Goal: Find specific page/section: Find specific page/section

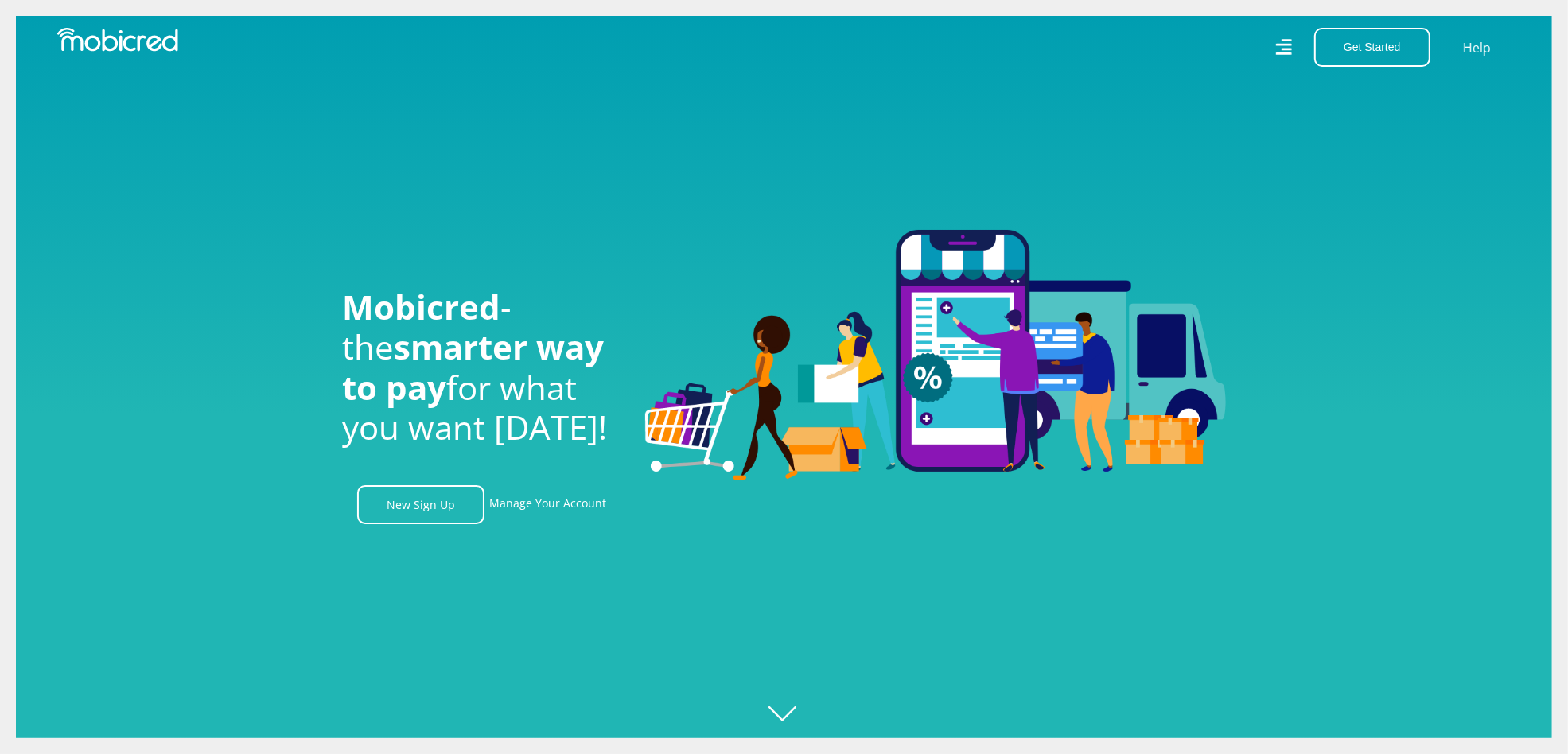
click at [1291, 43] on icon at bounding box center [1283, 47] width 16 height 16
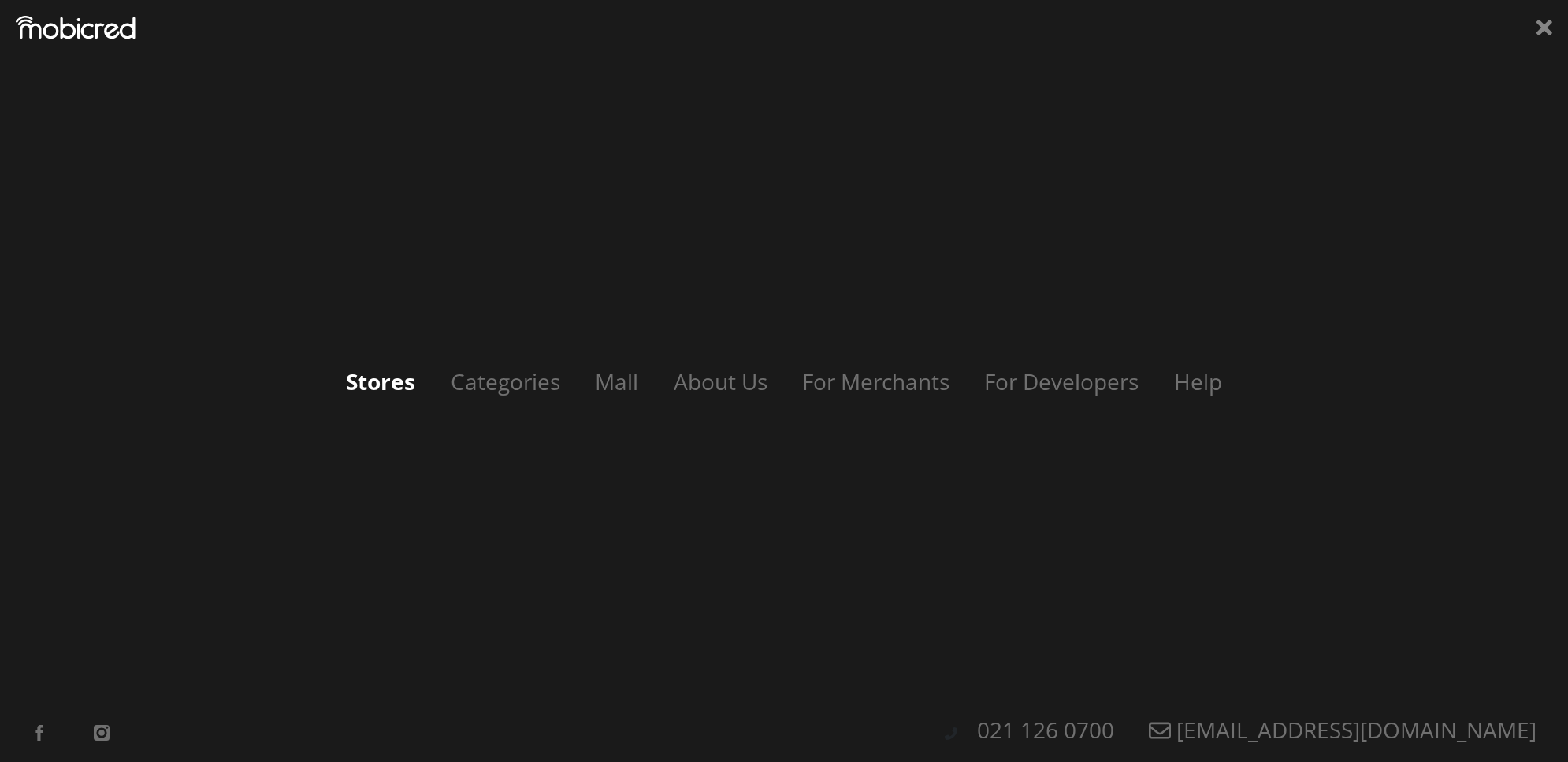
click at [391, 383] on link "Stores" at bounding box center [381, 381] width 101 height 30
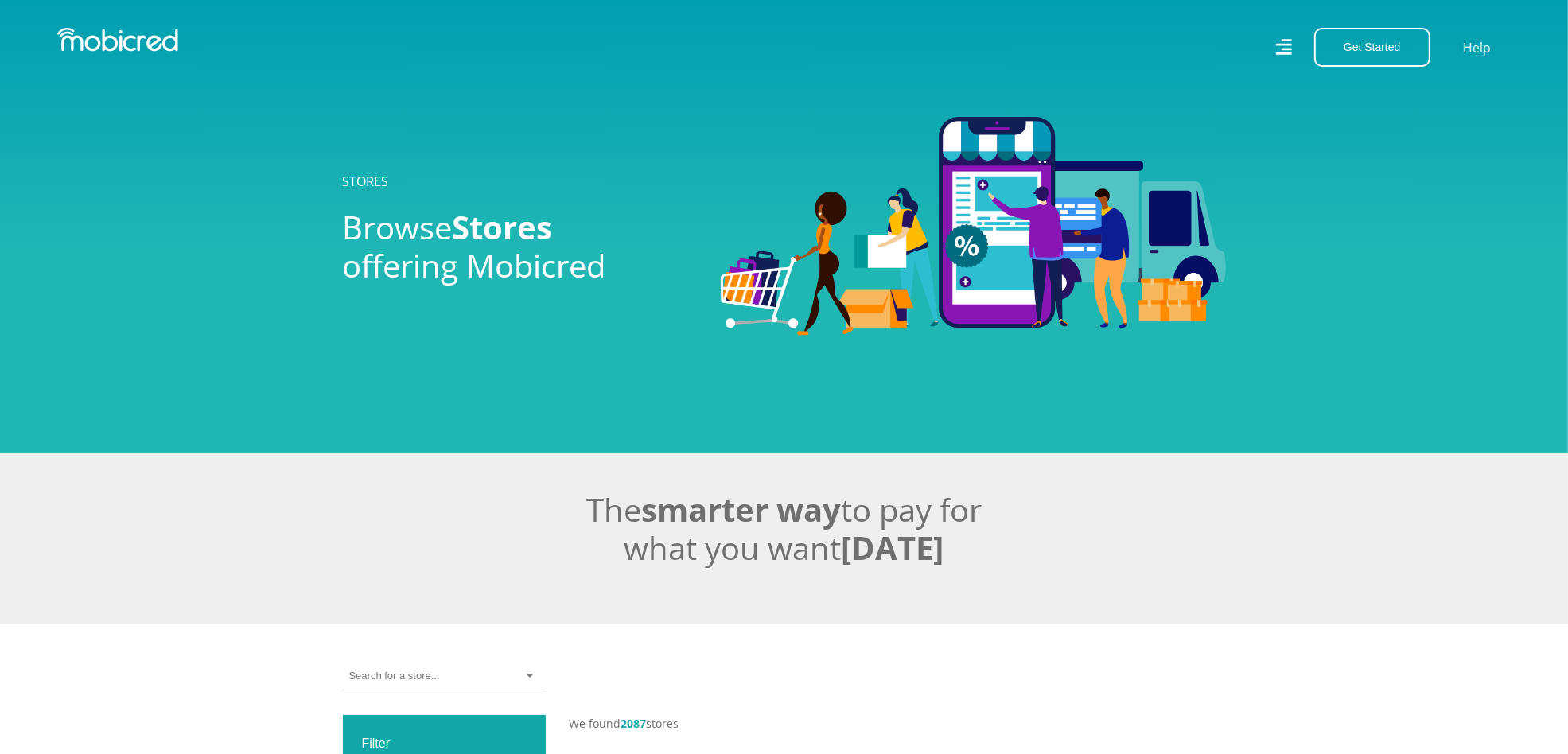
click at [428, 682] on input "select-one" at bounding box center [394, 675] width 90 height 14
type input "s"
type input "tires and more"
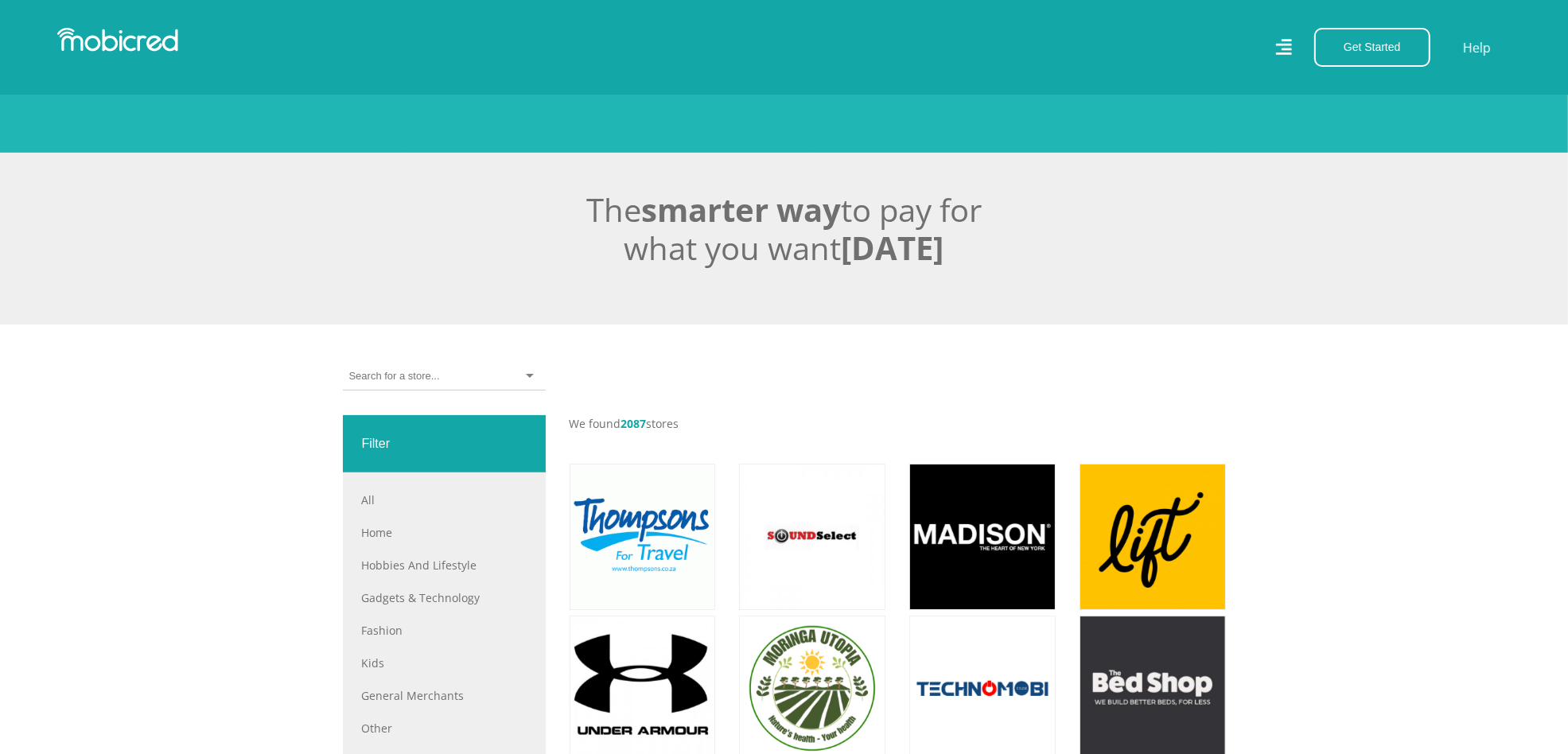
scroll to position [298, 0]
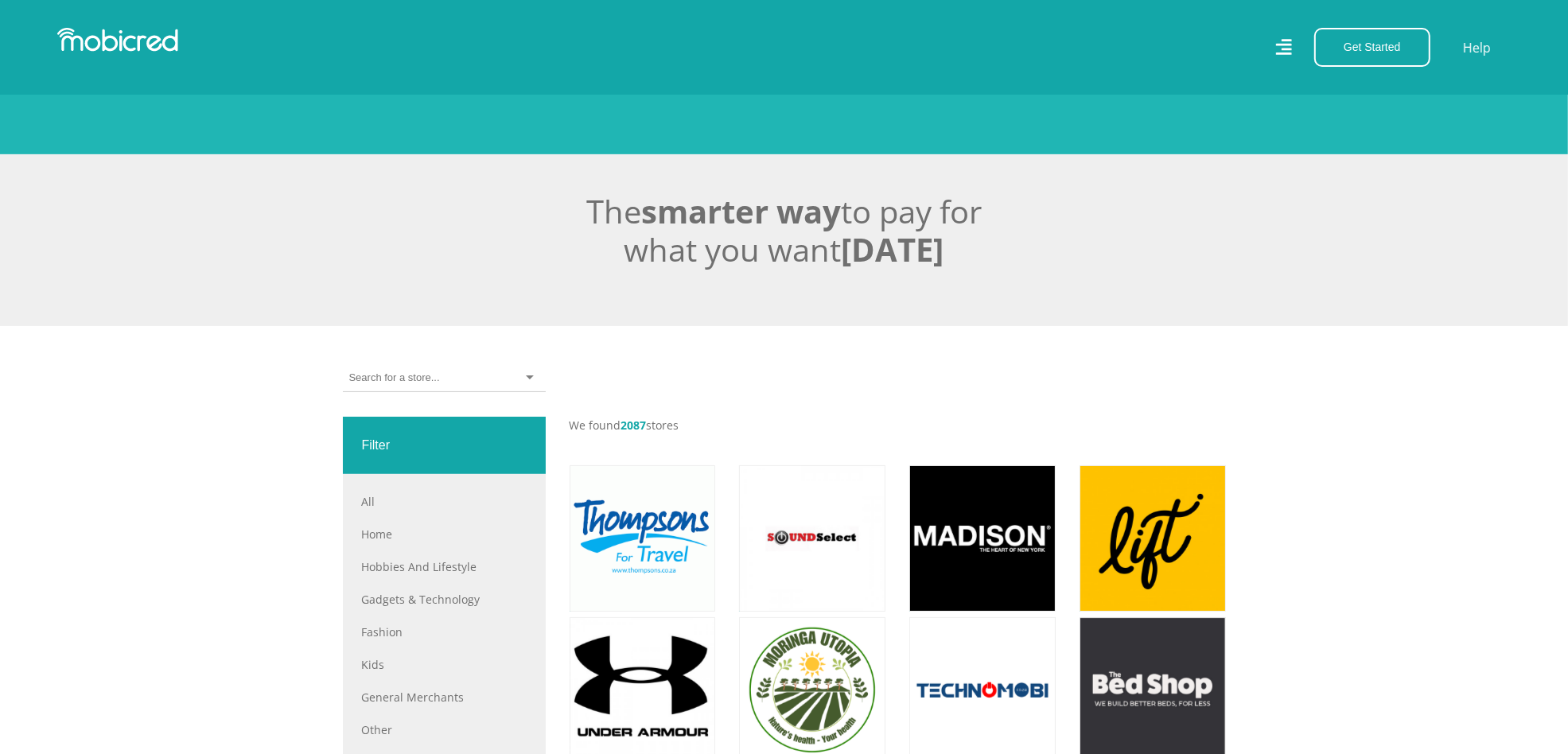
click at [435, 385] on input "select-one" at bounding box center [394, 377] width 90 height 14
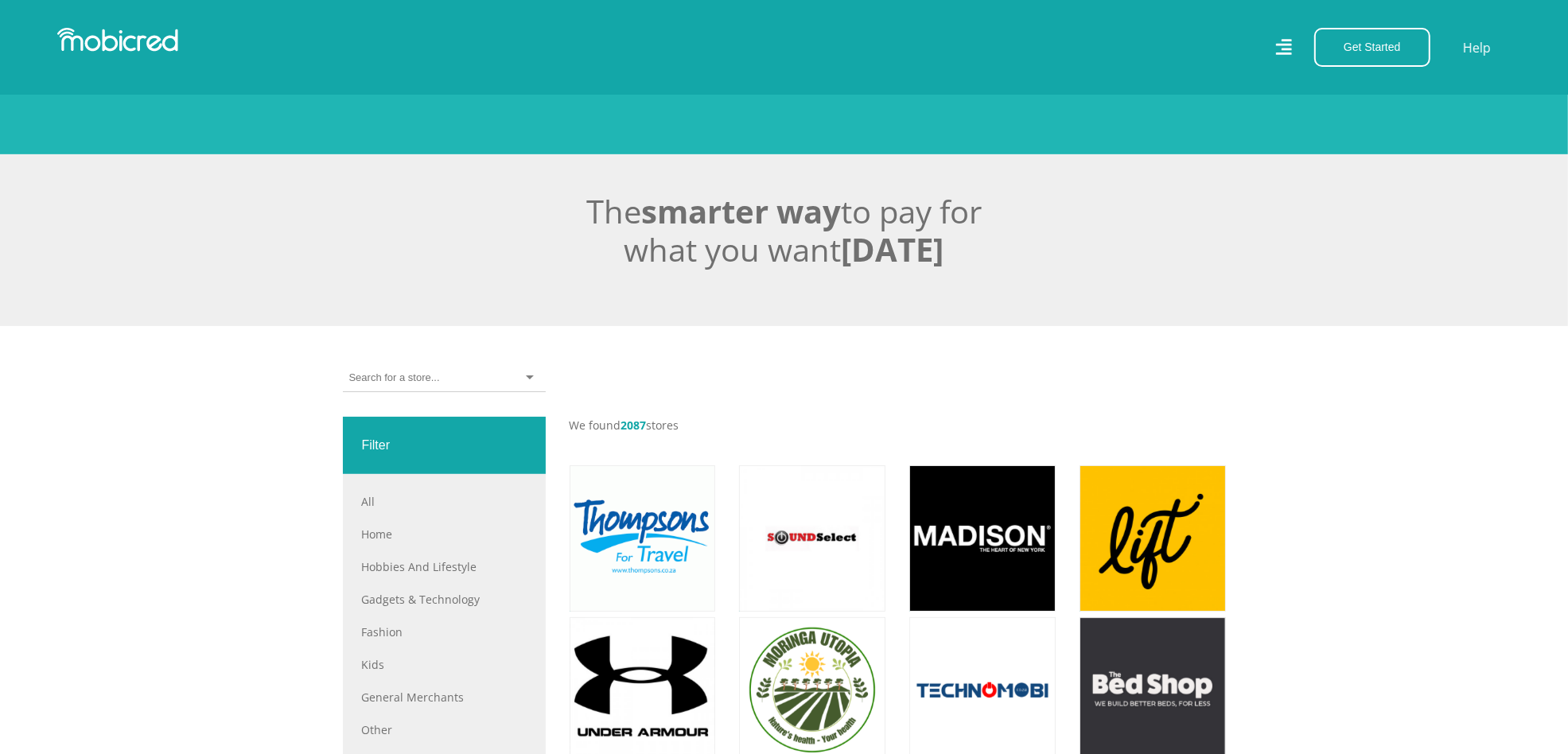
click at [398, 385] on input "select-one" at bounding box center [394, 377] width 90 height 14
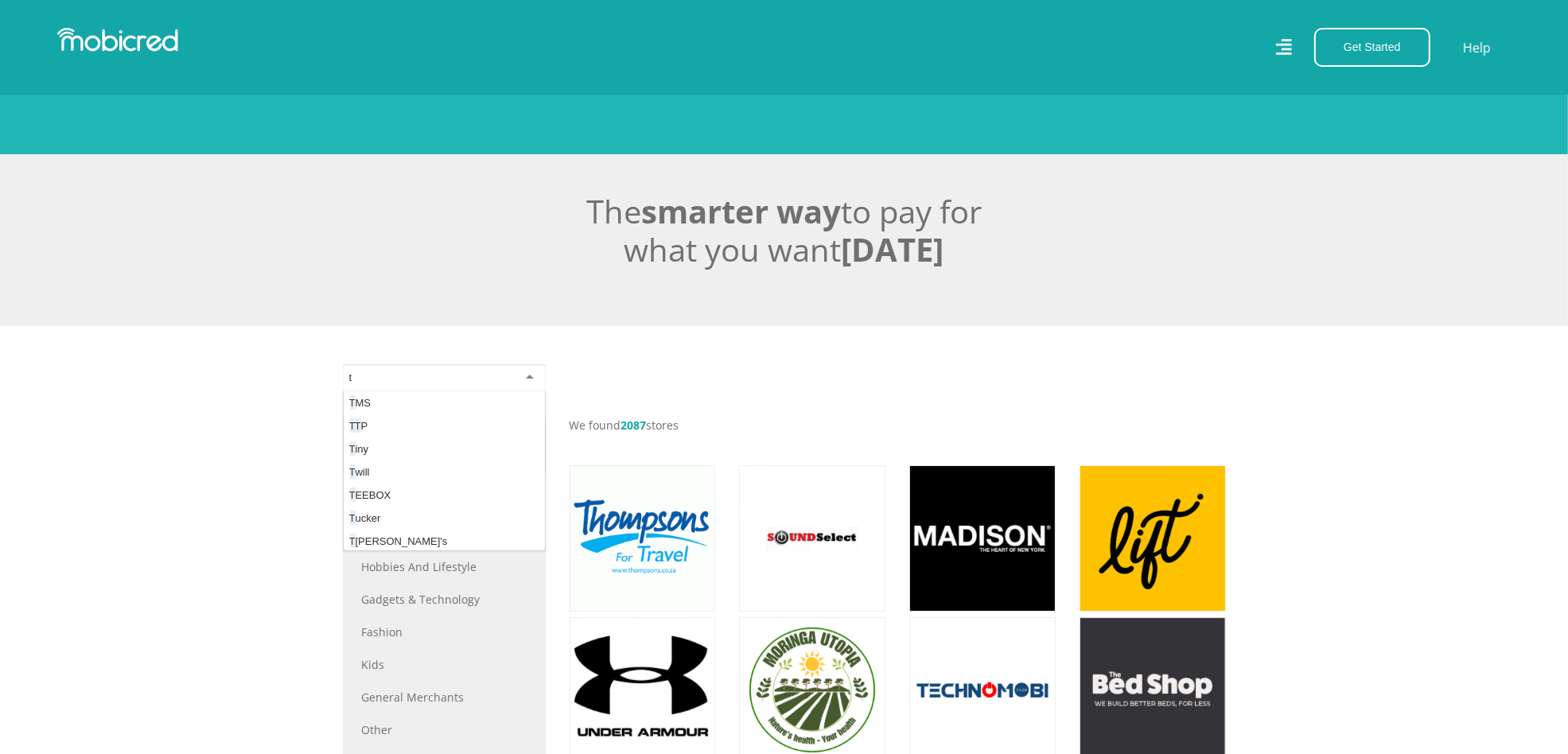
scroll to position [11211, 0]
type input "ty"
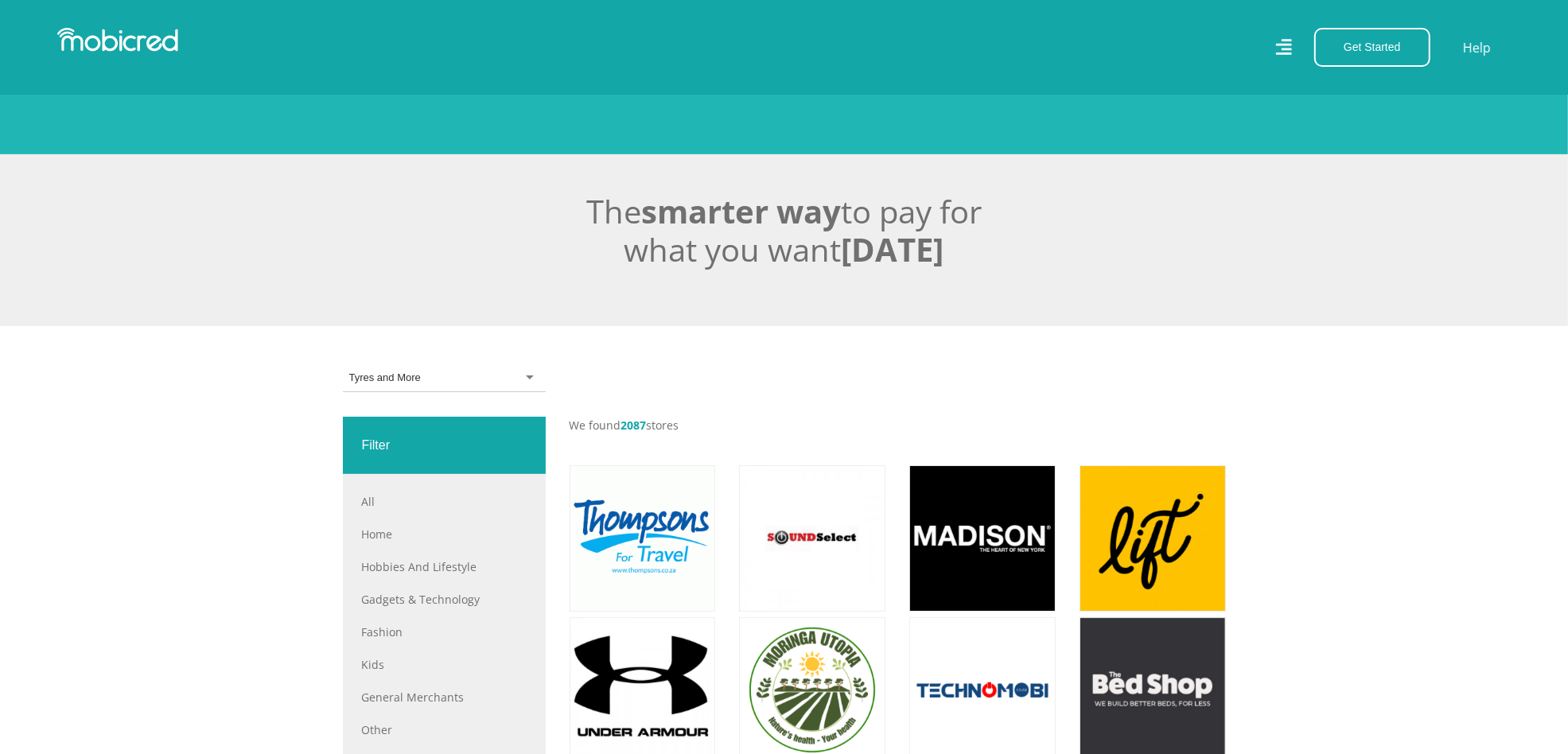
scroll to position [0, 0]
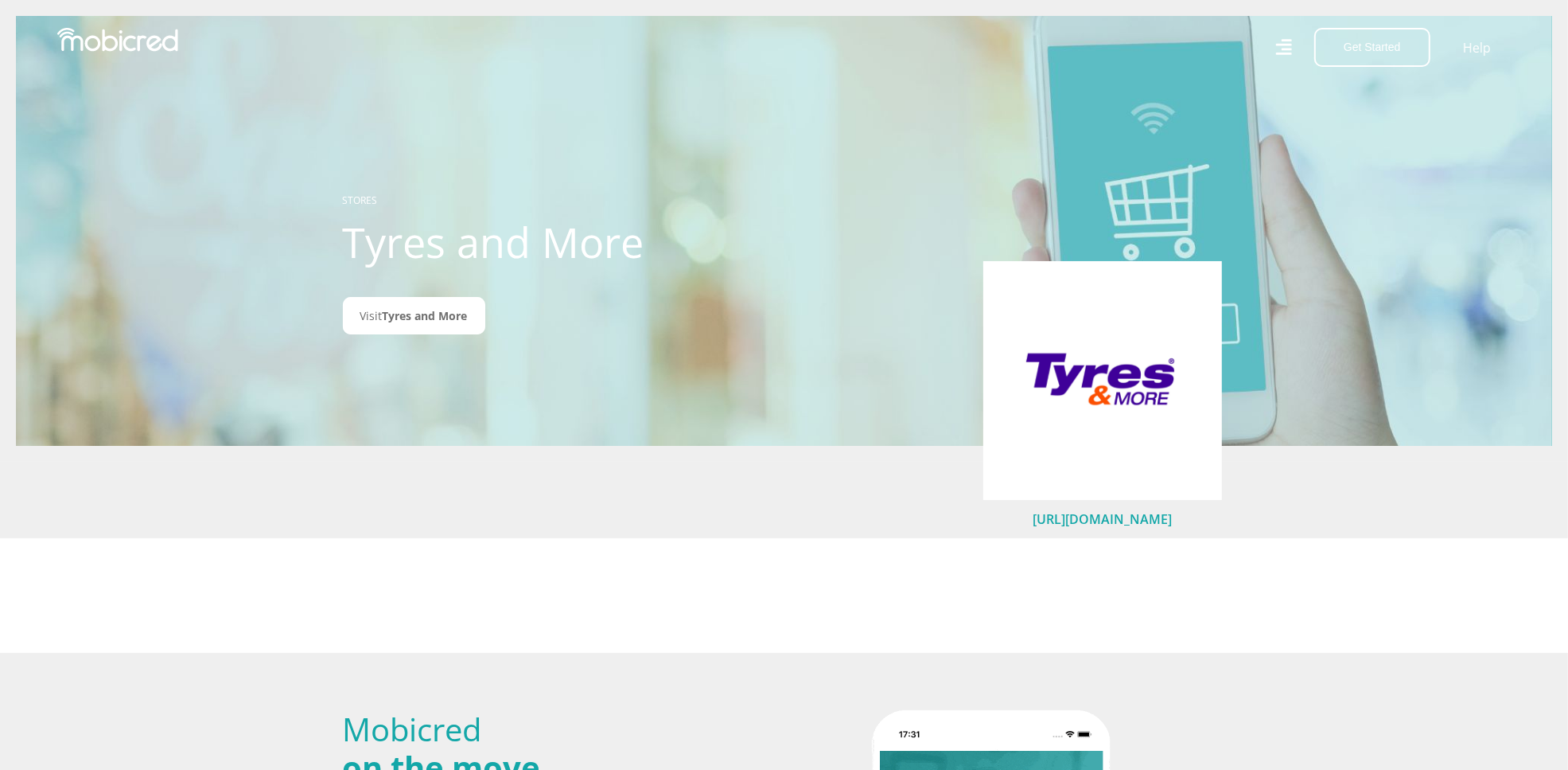
click at [1132, 520] on link "[URL][DOMAIN_NAME]" at bounding box center [1102, 518] width 139 height 17
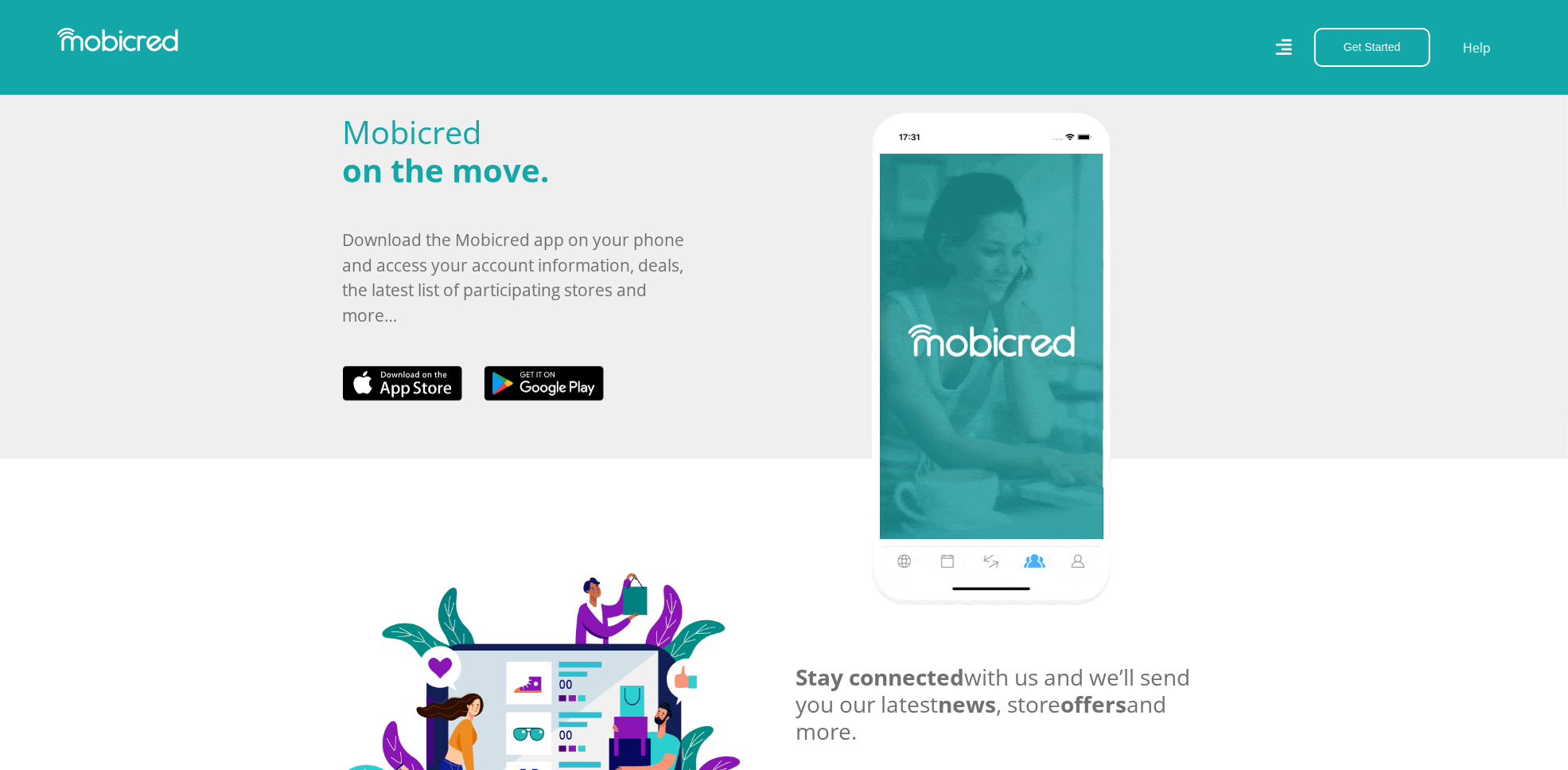
scroll to position [99, 0]
